Goal: Book appointment/travel/reservation

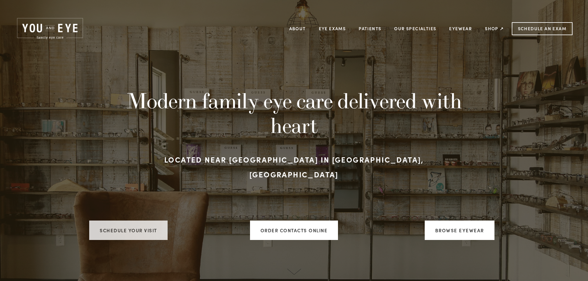
click at [138, 225] on link "Schedule your visit" at bounding box center [128, 230] width 78 height 19
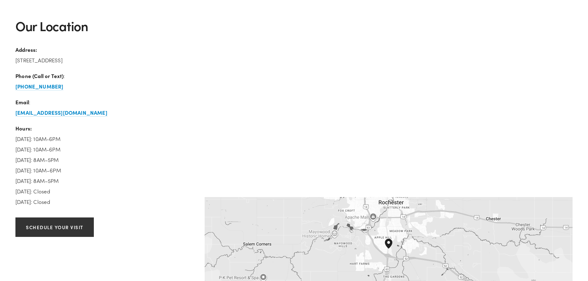
scroll to position [957, 0]
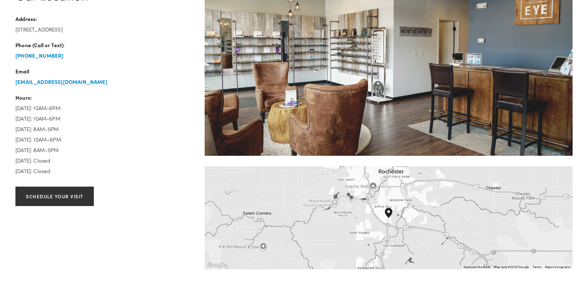
click at [281, 221] on div "To navigate, press the arrow keys." at bounding box center [389, 217] width 368 height 103
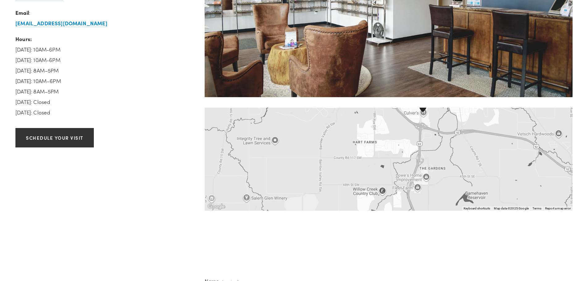
scroll to position [1019, 0]
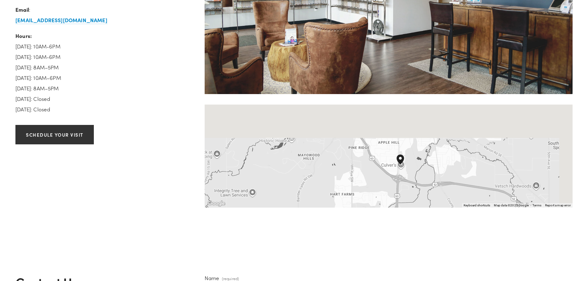
drag, startPoint x: 434, startPoint y: 124, endPoint x: 415, endPoint y: 173, distance: 52.4
click at [281, 173] on div "To navigate, press the arrow keys." at bounding box center [389, 156] width 368 height 103
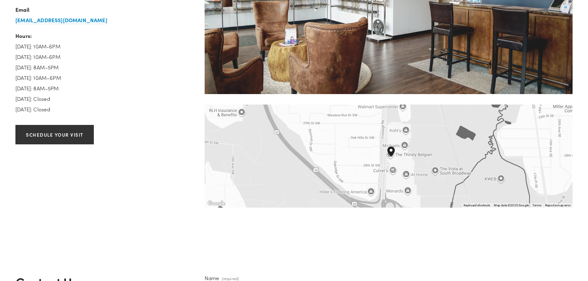
drag, startPoint x: 382, startPoint y: 158, endPoint x: 481, endPoint y: 182, distance: 102.1
click at [281, 182] on div "To navigate, press the arrow keys." at bounding box center [389, 156] width 368 height 103
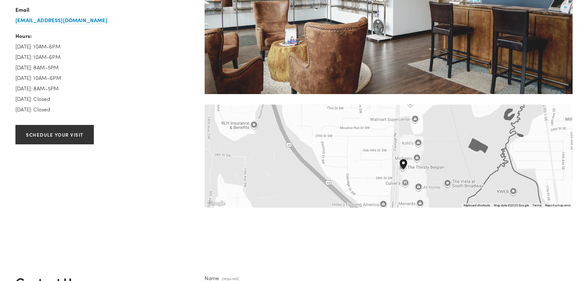
drag, startPoint x: 439, startPoint y: 160, endPoint x: 451, endPoint y: 174, distance: 18.4
click at [281, 174] on div "To navigate, press the arrow keys." at bounding box center [389, 156] width 368 height 103
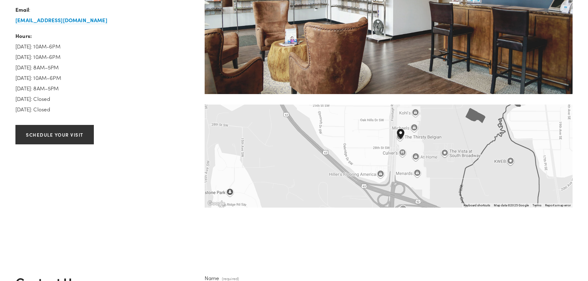
drag, startPoint x: 449, startPoint y: 178, endPoint x: 445, endPoint y: 148, distance: 30.5
click at [281, 148] on div "To navigate, press the arrow keys." at bounding box center [389, 156] width 368 height 103
click at [281, 145] on div "To navigate, press the arrow keys." at bounding box center [389, 156] width 368 height 103
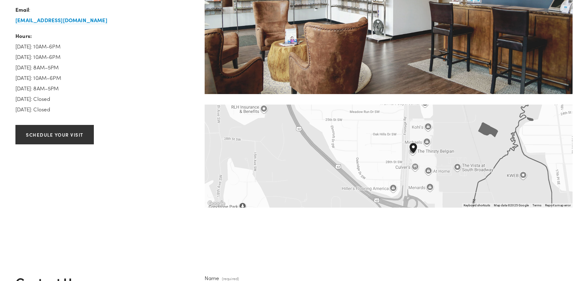
drag, startPoint x: 450, startPoint y: 165, endPoint x: 463, endPoint y: 180, distance: 19.8
click at [281, 180] on div "To navigate, press the arrow keys." at bounding box center [389, 156] width 368 height 103
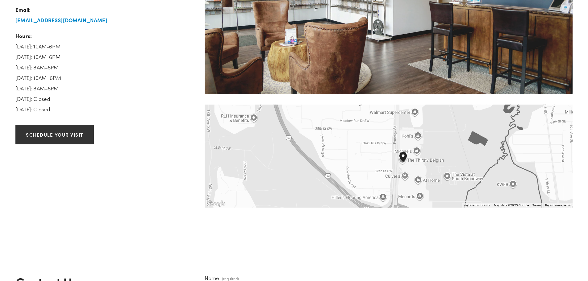
drag, startPoint x: 448, startPoint y: 142, endPoint x: 438, endPoint y: 152, distance: 14.2
click at [281, 152] on div "To navigate, press the arrow keys." at bounding box center [389, 156] width 368 height 103
